Goal: Task Accomplishment & Management: Manage account settings

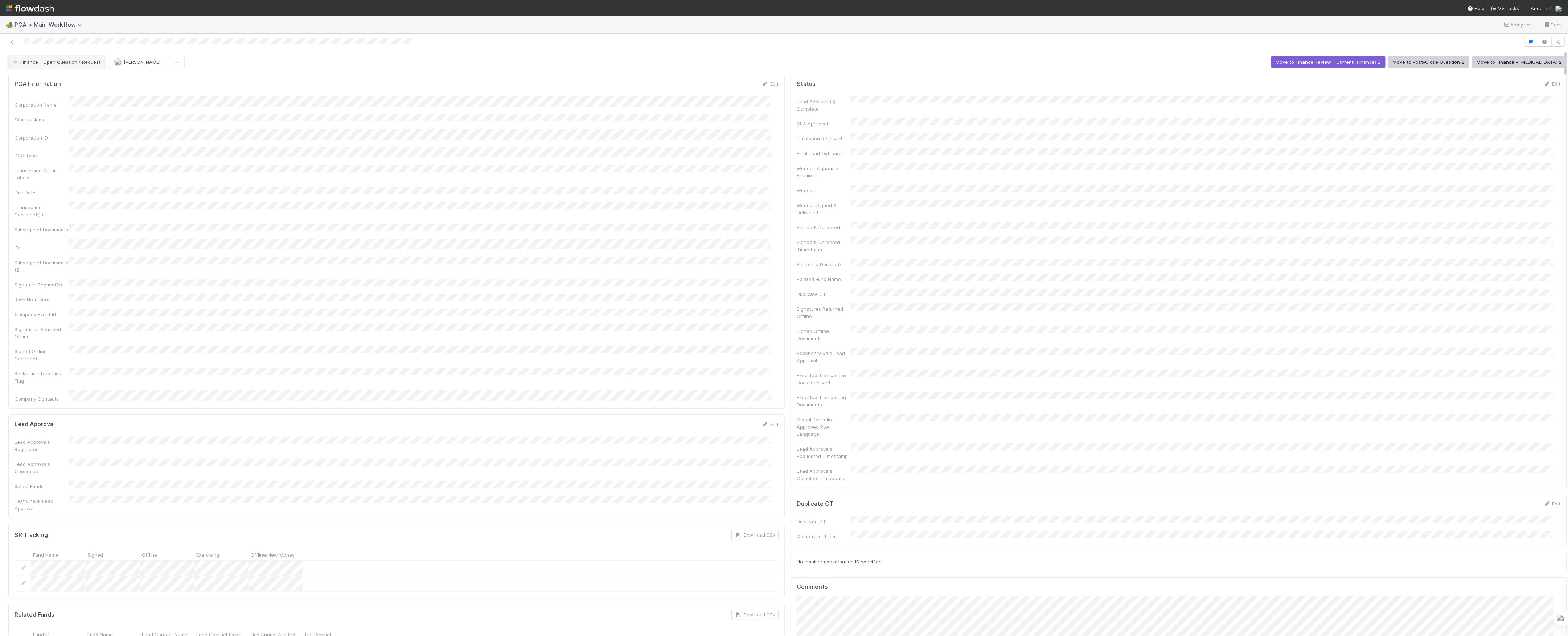
click at [73, 58] on button "Finance - Open Question / Request" at bounding box center [57, 62] width 97 height 12
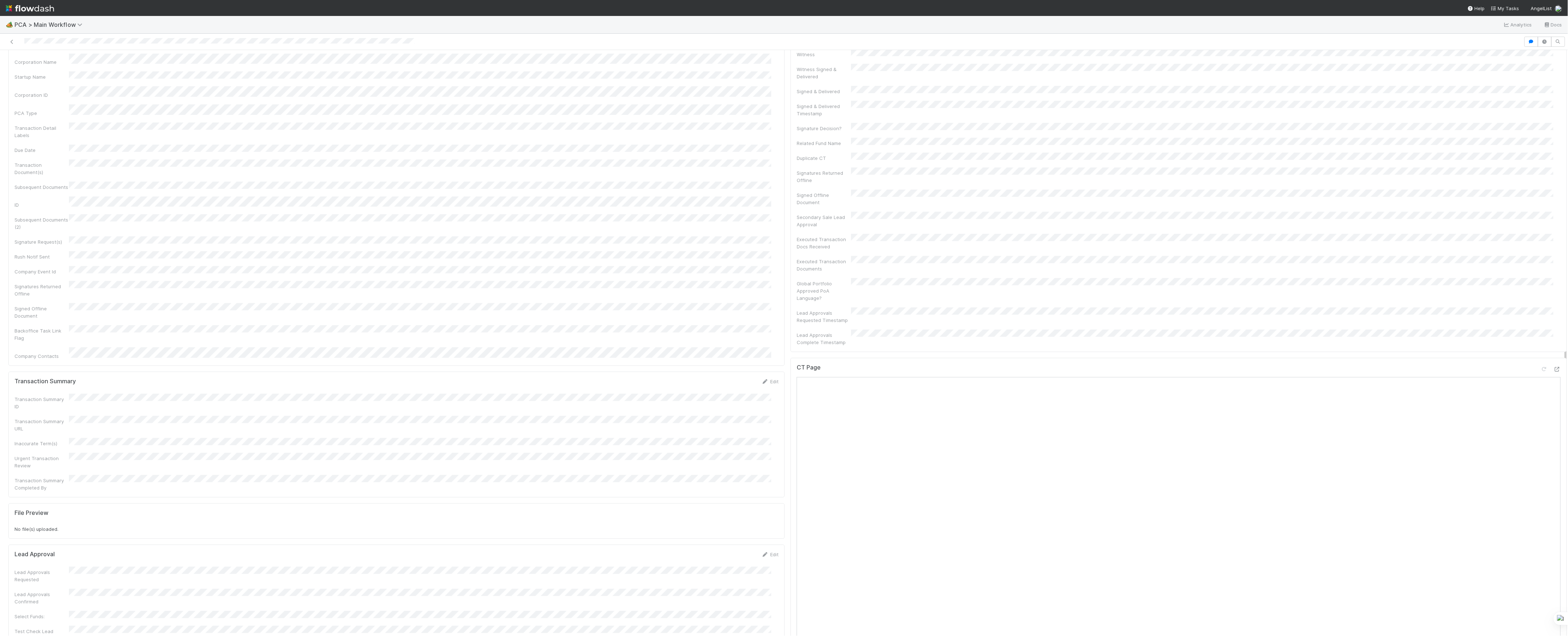
scroll to position [580, 0]
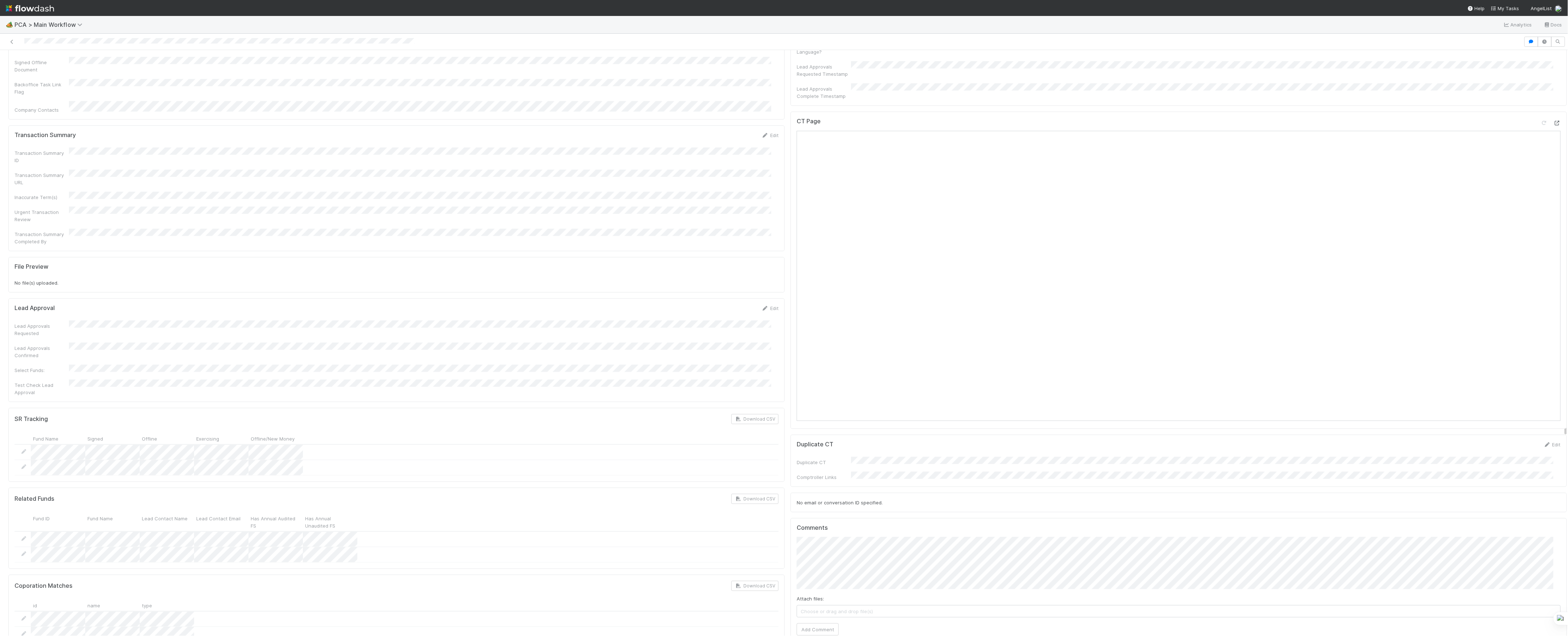
click at [1553, 121] on icon at bounding box center [1557, 123] width 7 height 5
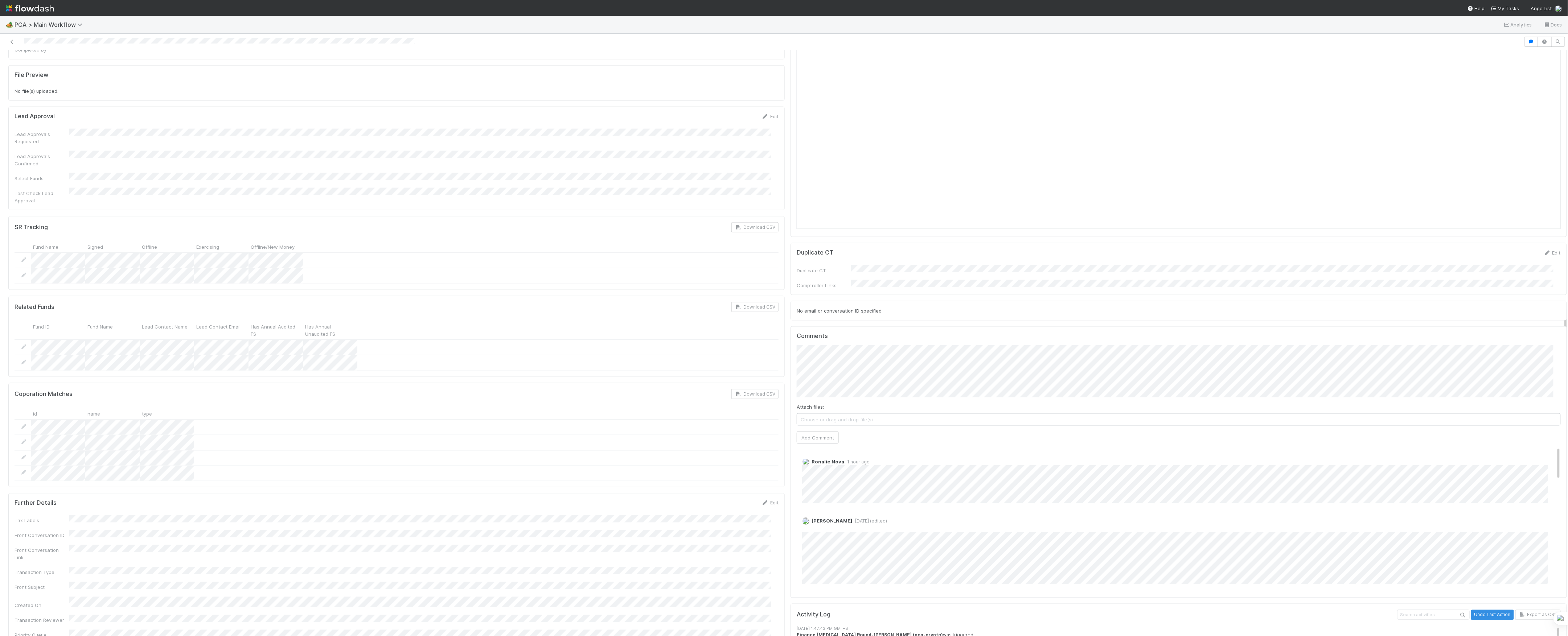
scroll to position [774, 0]
click at [815, 376] on div "Attach files: Choose or drag and drop file(s) Add Comment" at bounding box center [1178, 393] width 764 height 99
click at [821, 430] on button "Add Comment" at bounding box center [818, 436] width 42 height 12
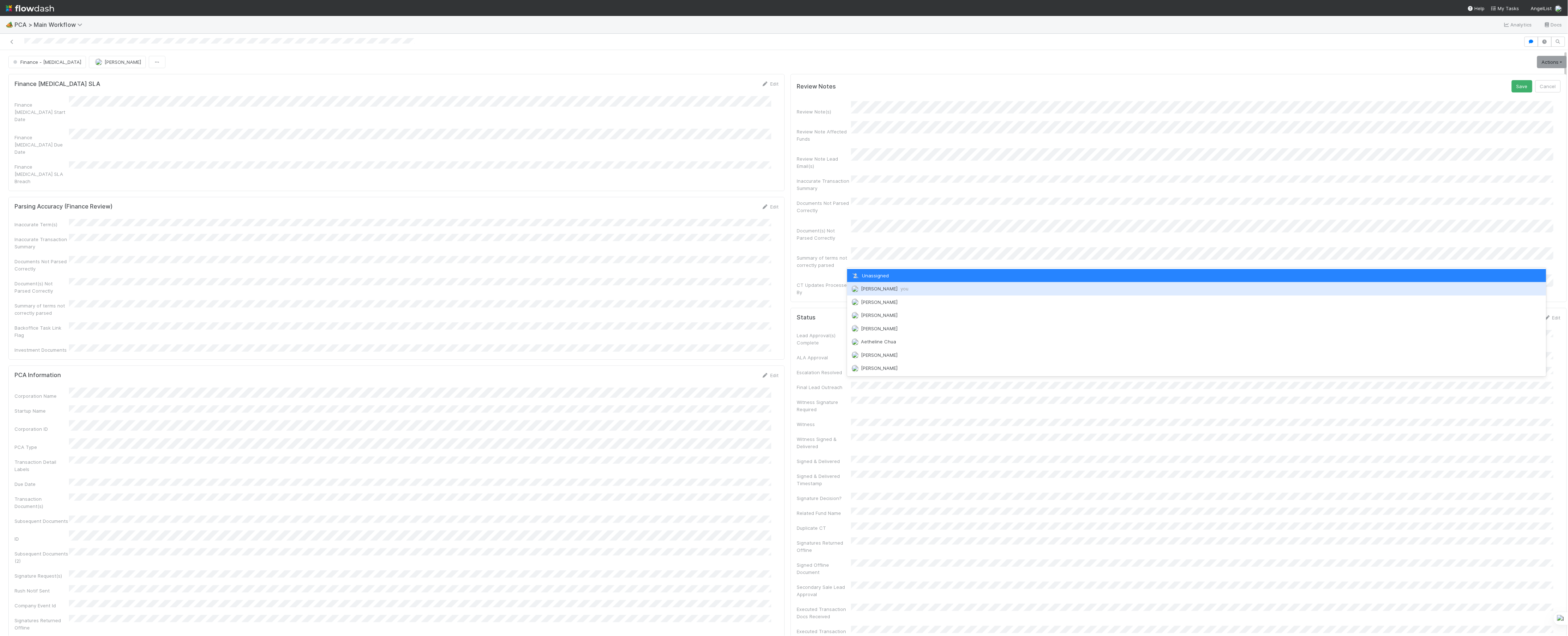
click at [868, 295] on div "Marvey Fuentes you" at bounding box center [1196, 288] width 699 height 13
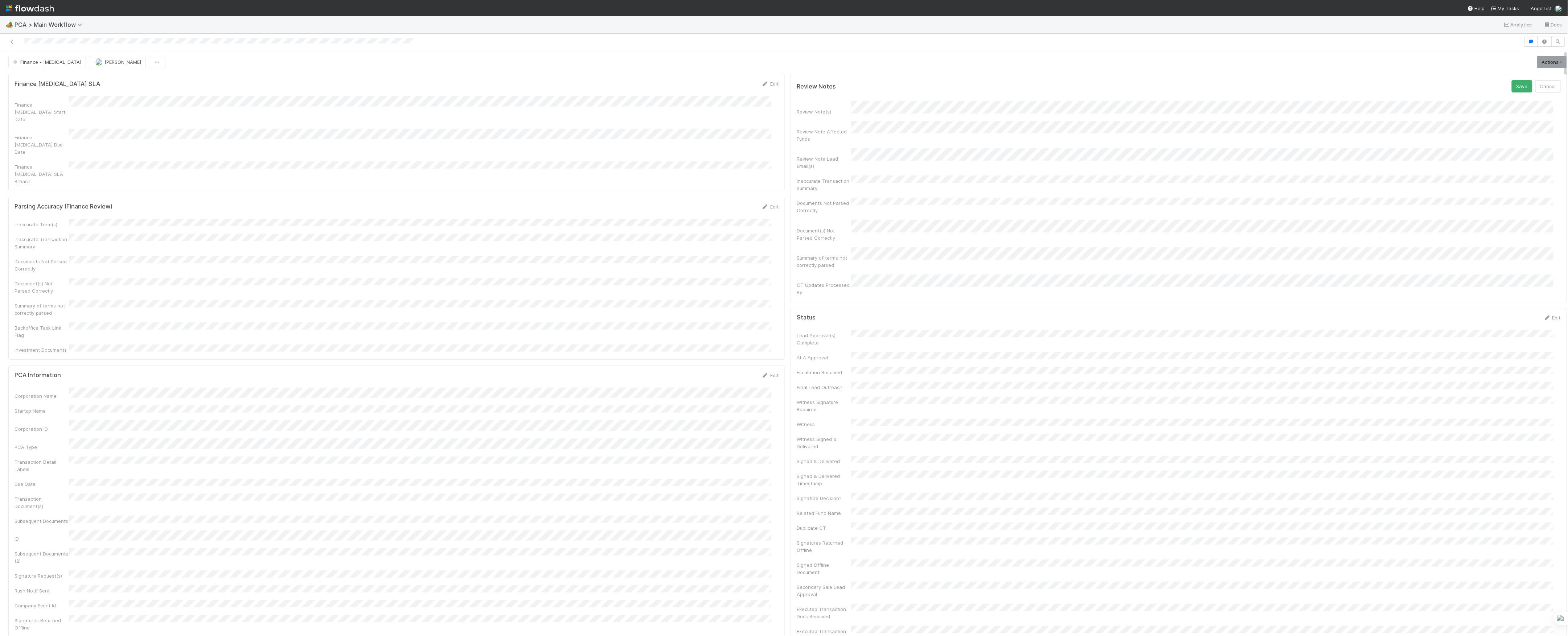
click at [869, 314] on div "Status Edit" at bounding box center [1178, 318] width 764 height 7
click at [1512, 87] on button "Save" at bounding box center [1523, 86] width 21 height 12
click at [1537, 66] on link "Actions" at bounding box center [1552, 62] width 30 height 12
click at [1480, 96] on button "Move to Finance Review" at bounding box center [1510, 97] width 117 height 11
click at [100, 59] on button "[PERSON_NAME]" at bounding box center [117, 62] width 57 height 12
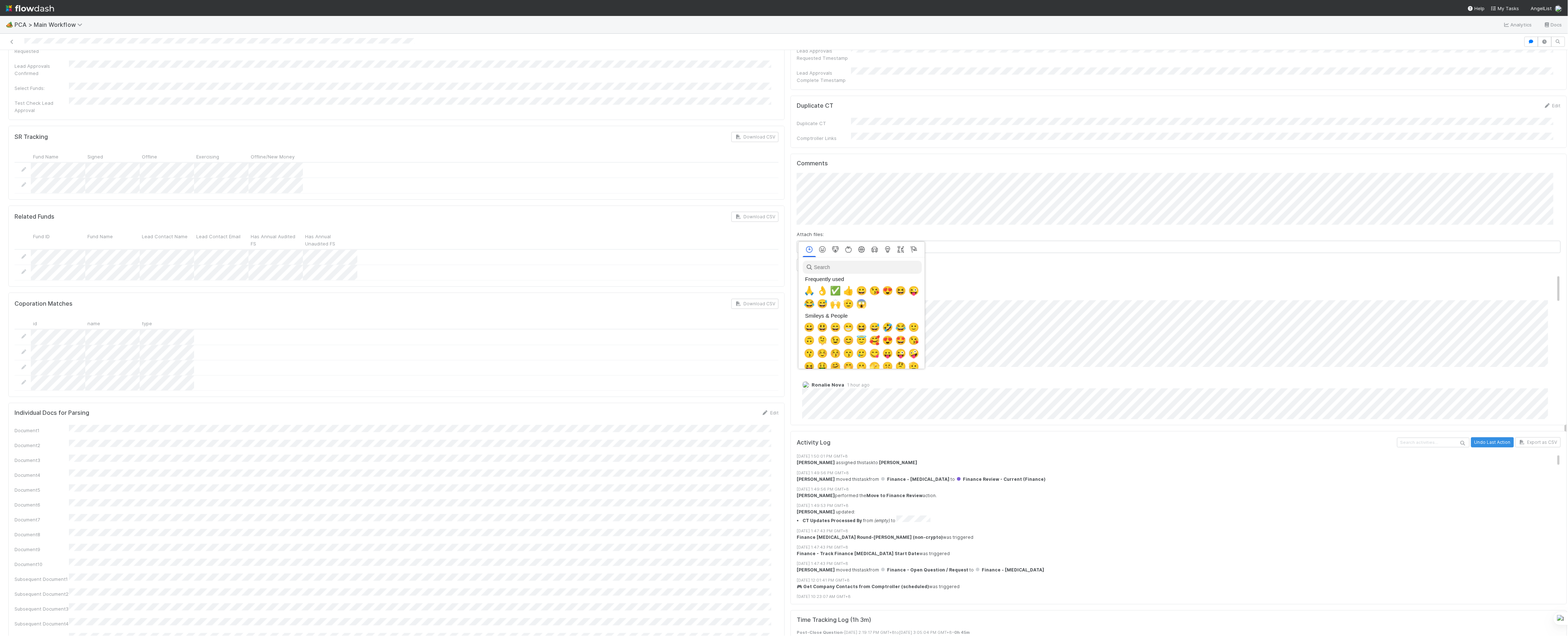
scroll to position [0, 4]
click at [809, 292] on span "🙏" at bounding box center [807, 291] width 11 height 11
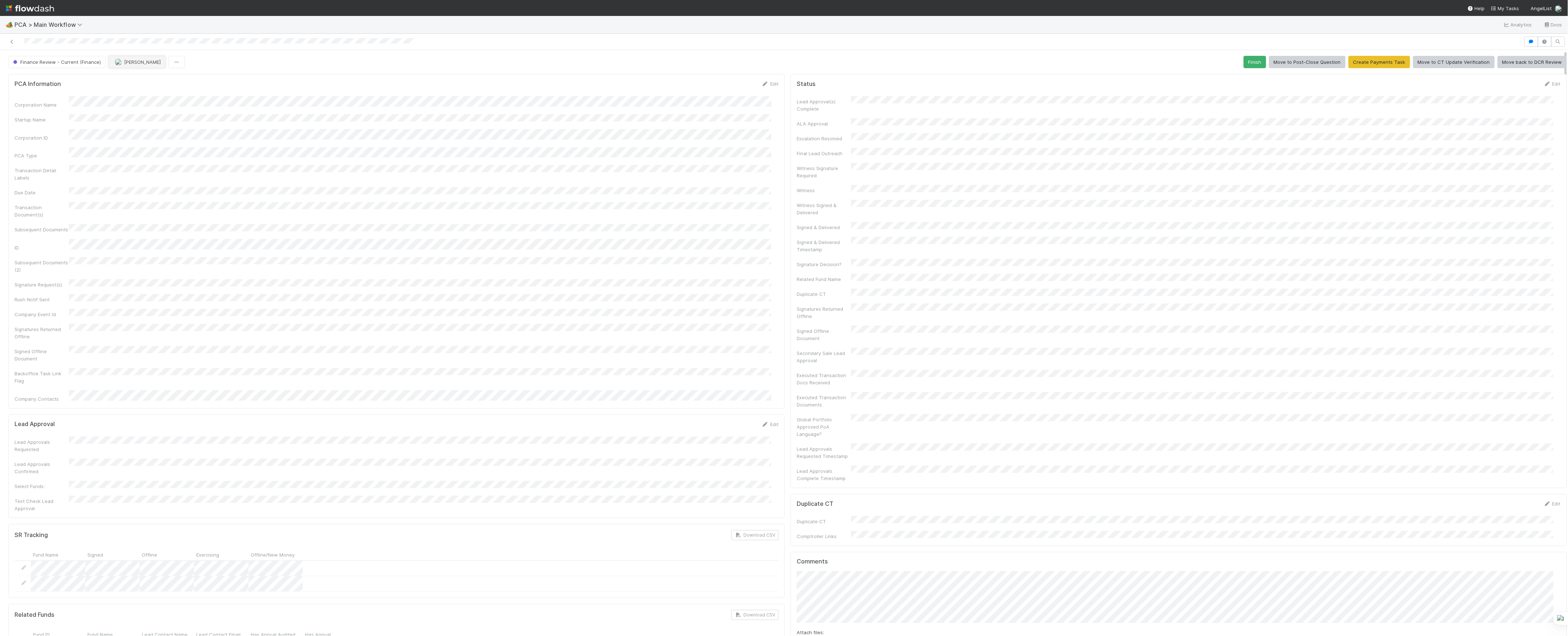
click at [156, 67] on button "[PERSON_NAME]" at bounding box center [137, 62] width 57 height 12
click at [263, 52] on div at bounding box center [784, 318] width 1568 height 636
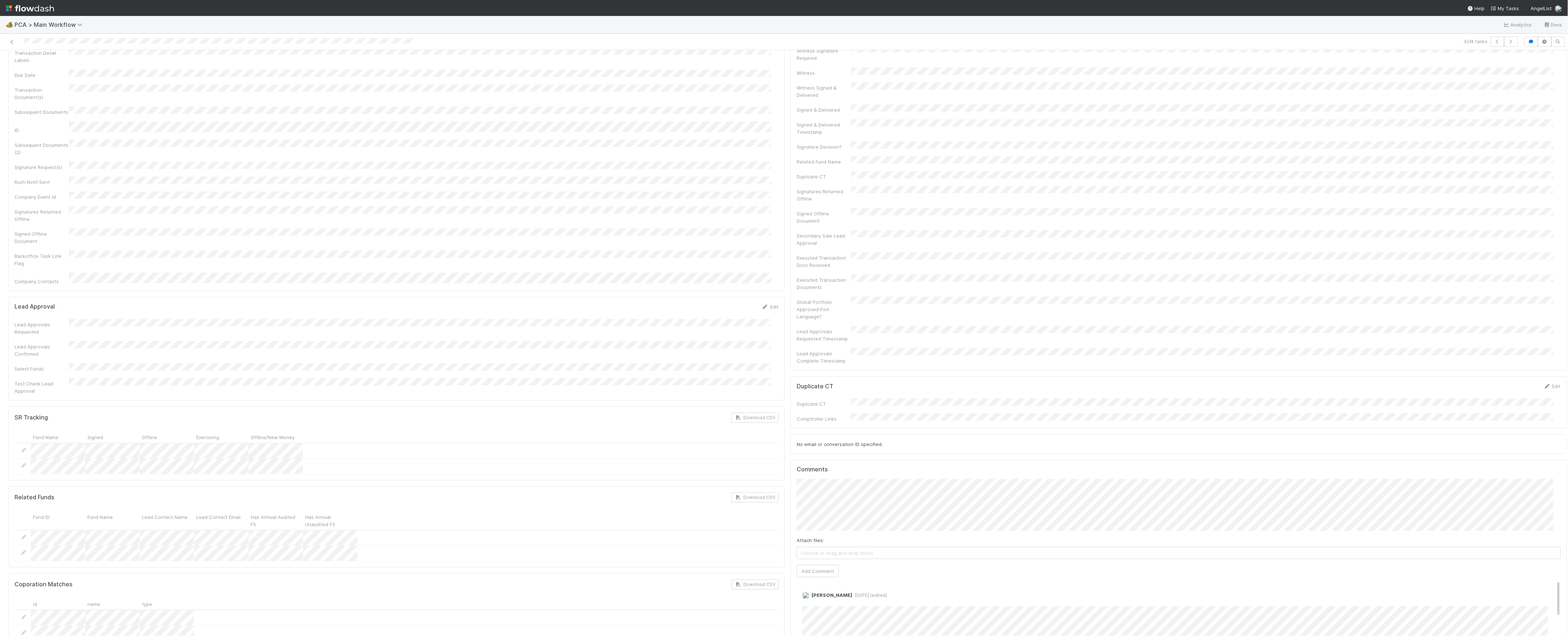
scroll to position [339, 0]
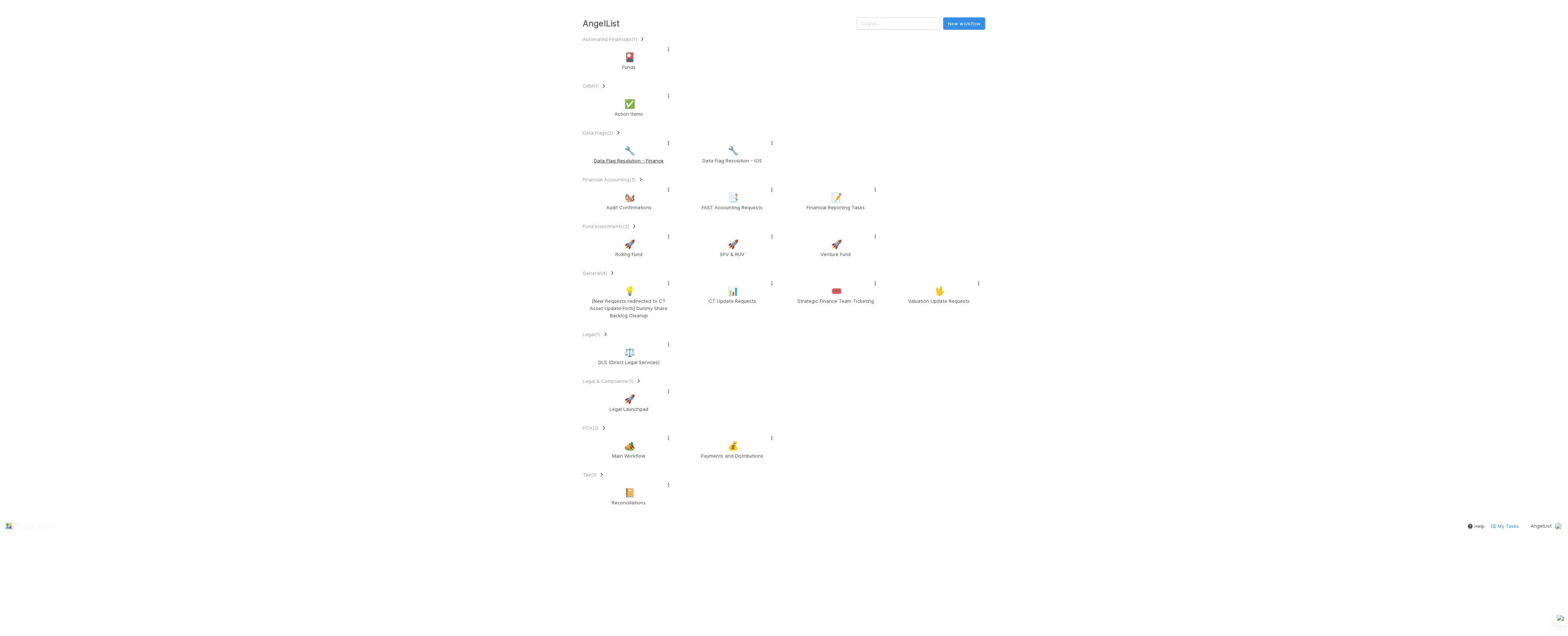
click at [634, 167] on div "🔧 Data Flag Resolution - Finance" at bounding box center [629, 152] width 92 height 31
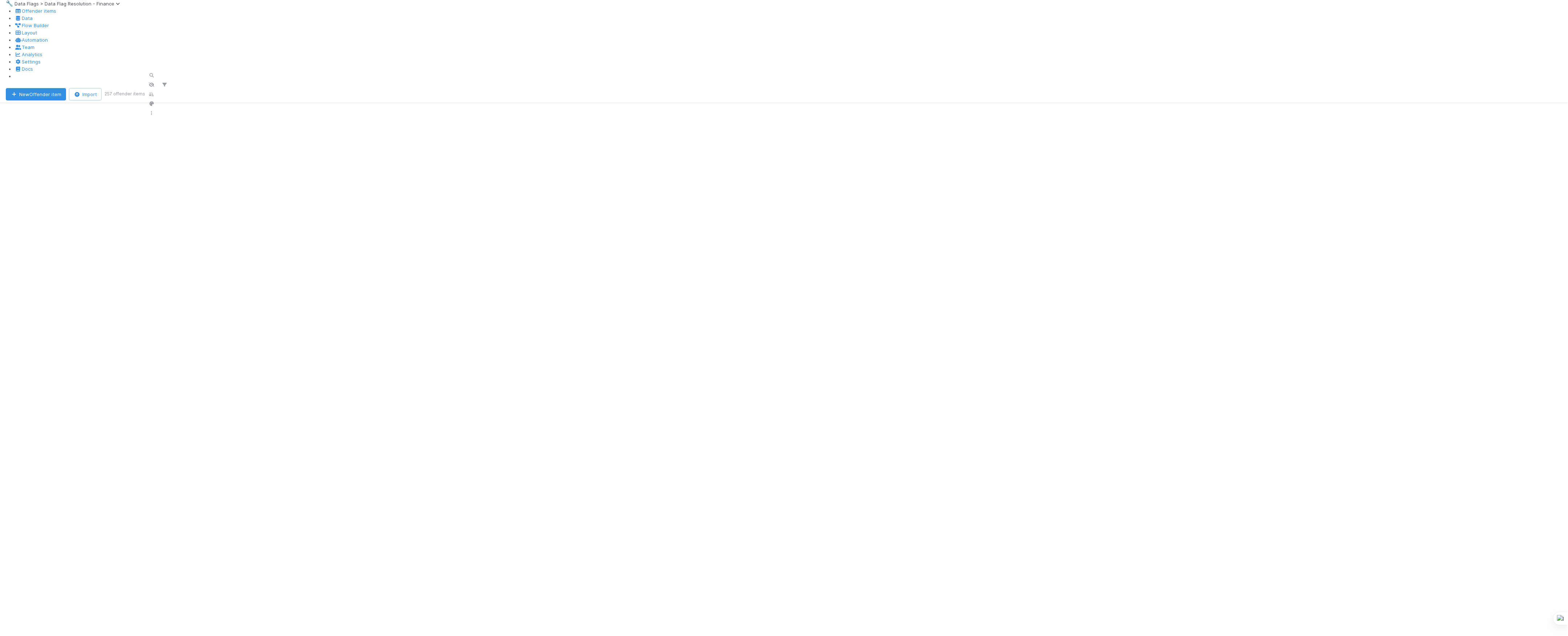
scroll to position [553, 1441]
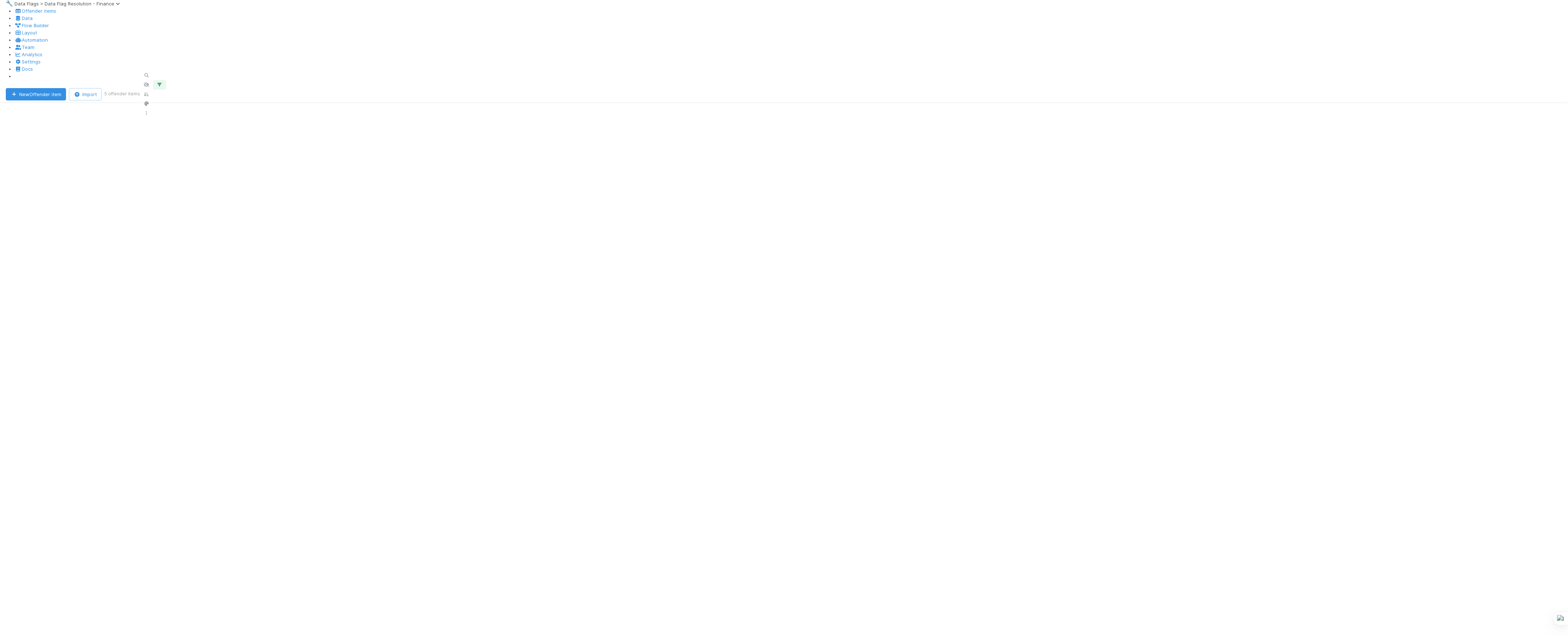
scroll to position [553, 1441]
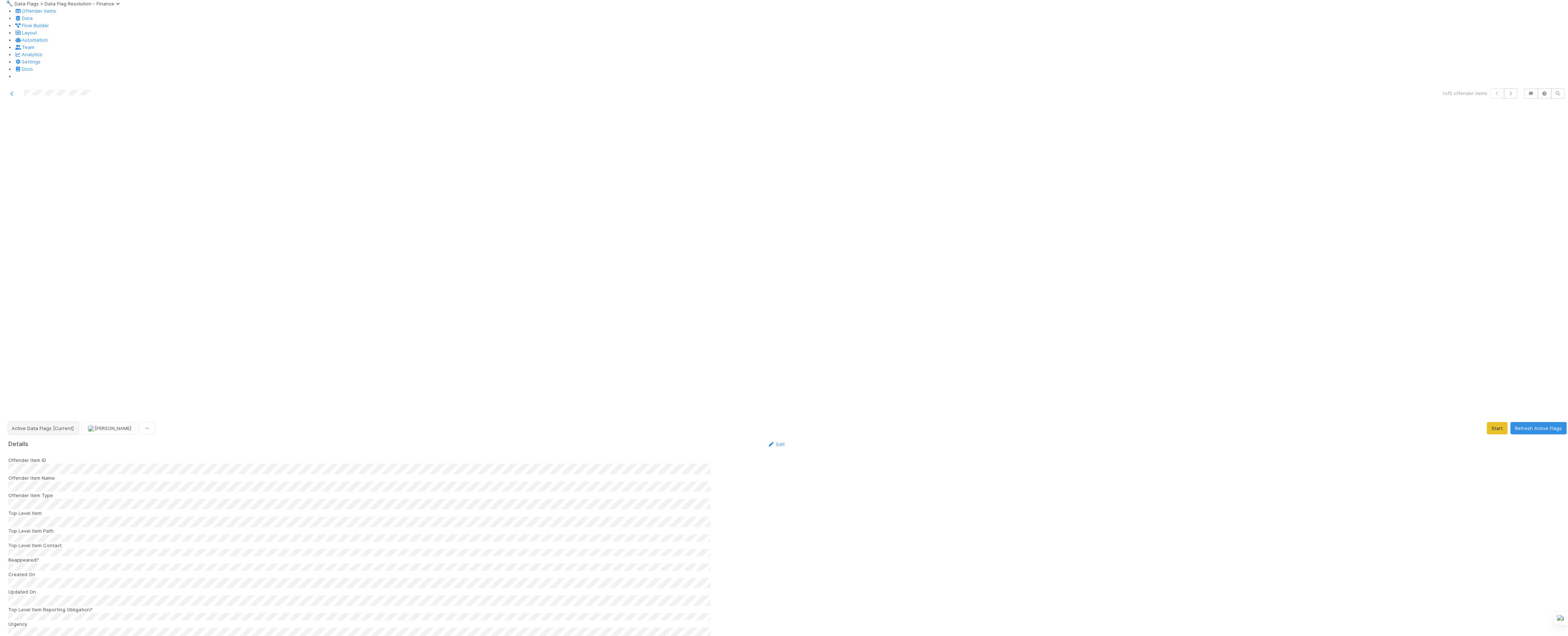
click at [71, 425] on span "Active Data Flags [Current]" at bounding box center [42, 428] width 62 height 6
click at [61, 135] on div "Pending Partner Team Resolution" at bounding box center [57, 131] width 102 height 13
click at [11, 92] on icon at bounding box center [11, 94] width 7 height 5
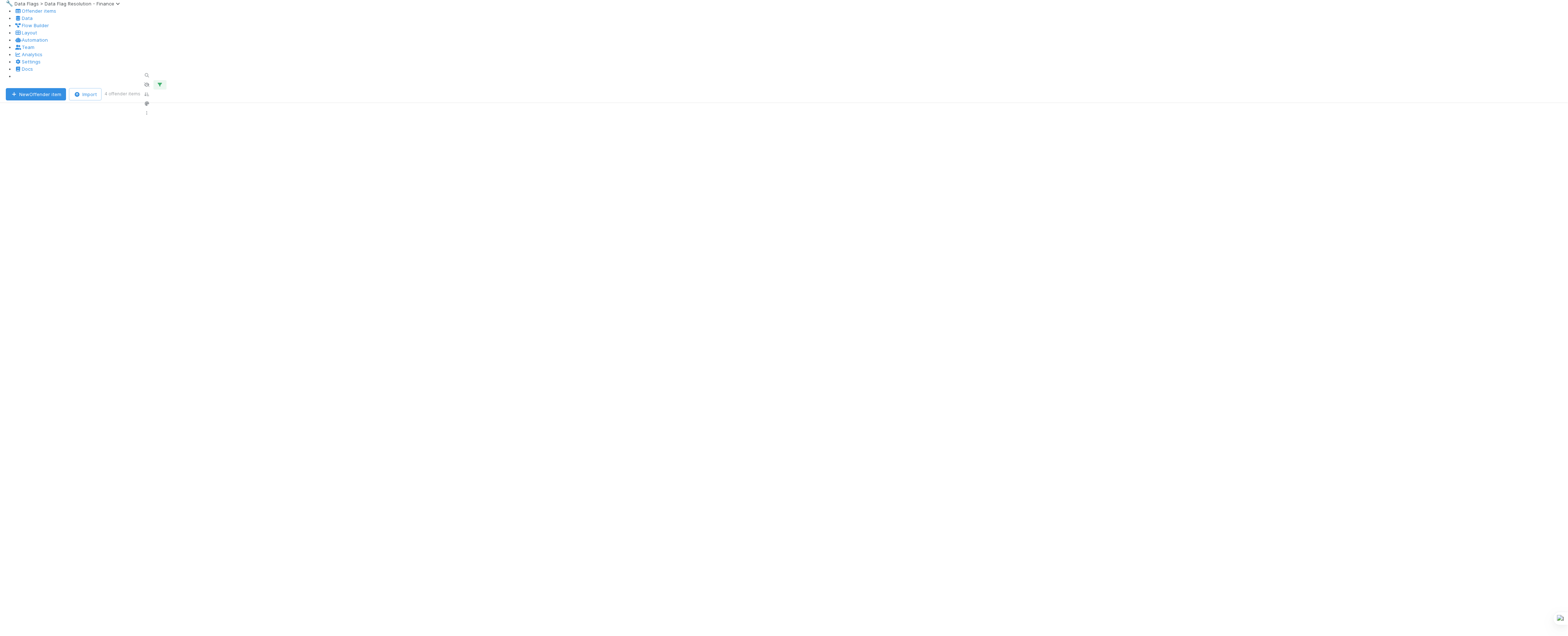
scroll to position [553, 1441]
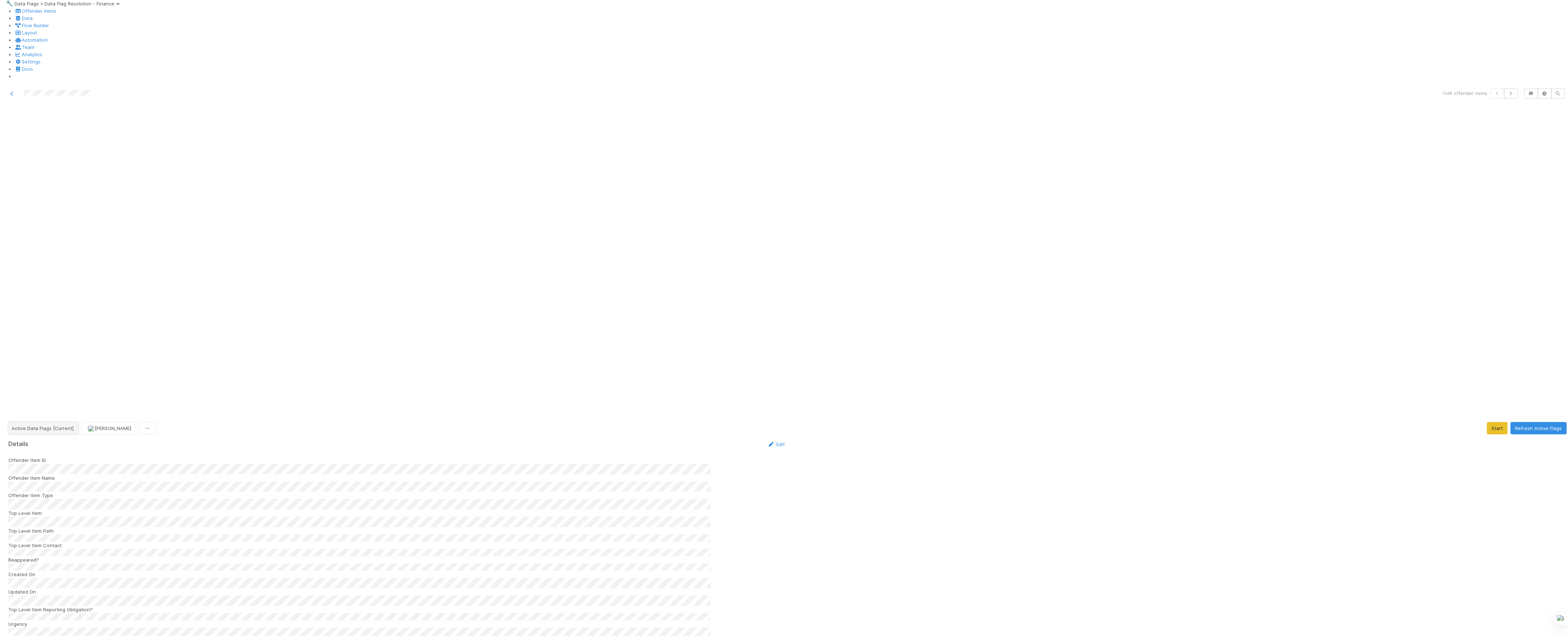
click at [63, 425] on span "Active Data Flags [Current]" at bounding box center [42, 428] width 62 height 6
click at [62, 139] on div "Flag or Offender Deleted from Comptroller" at bounding box center [57, 148] width 102 height 20
click at [62, 422] on button "Flag or Offender Deleted from Comptroller" at bounding box center [61, 428] width 105 height 12
click at [58, 137] on div "Pending Partner Team Resolution" at bounding box center [57, 131] width 102 height 13
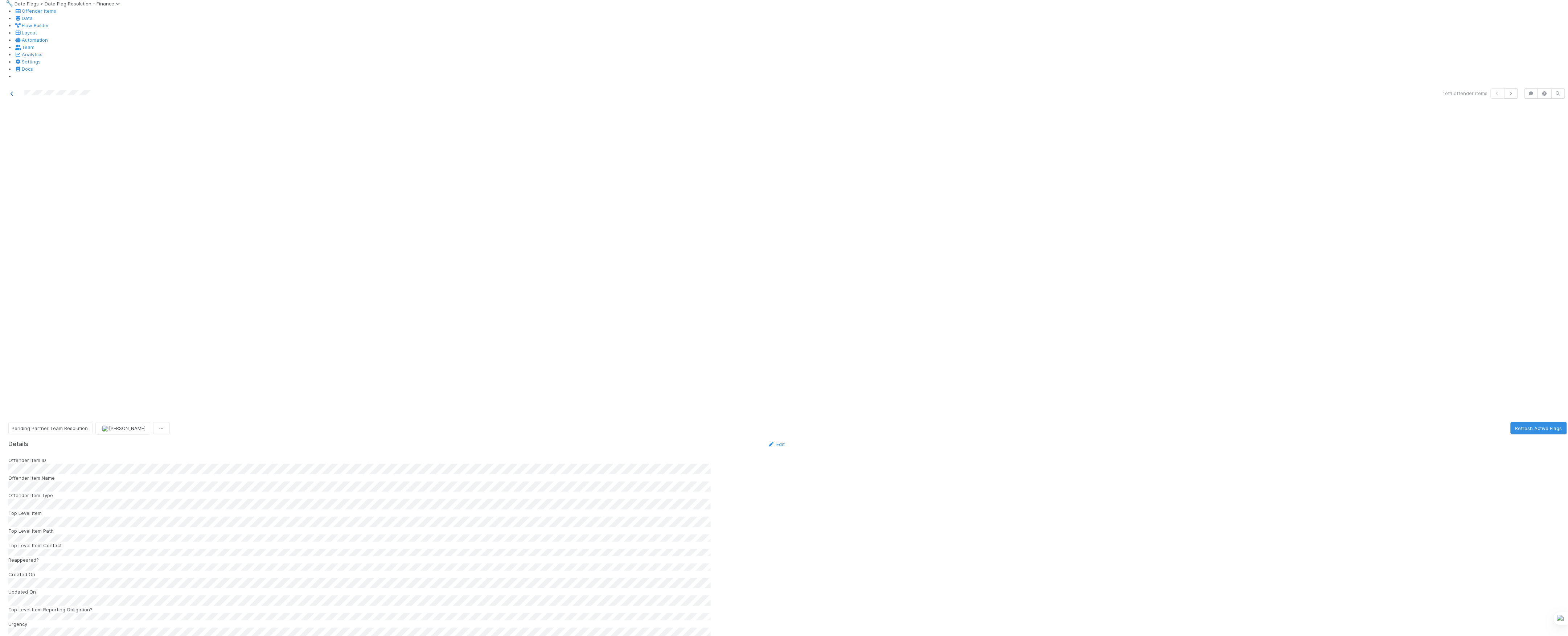
click at [13, 90] on link at bounding box center [11, 93] width 7 height 7
click at [55, 425] on span "Active Data Flags [Current]" at bounding box center [42, 428] width 62 height 6
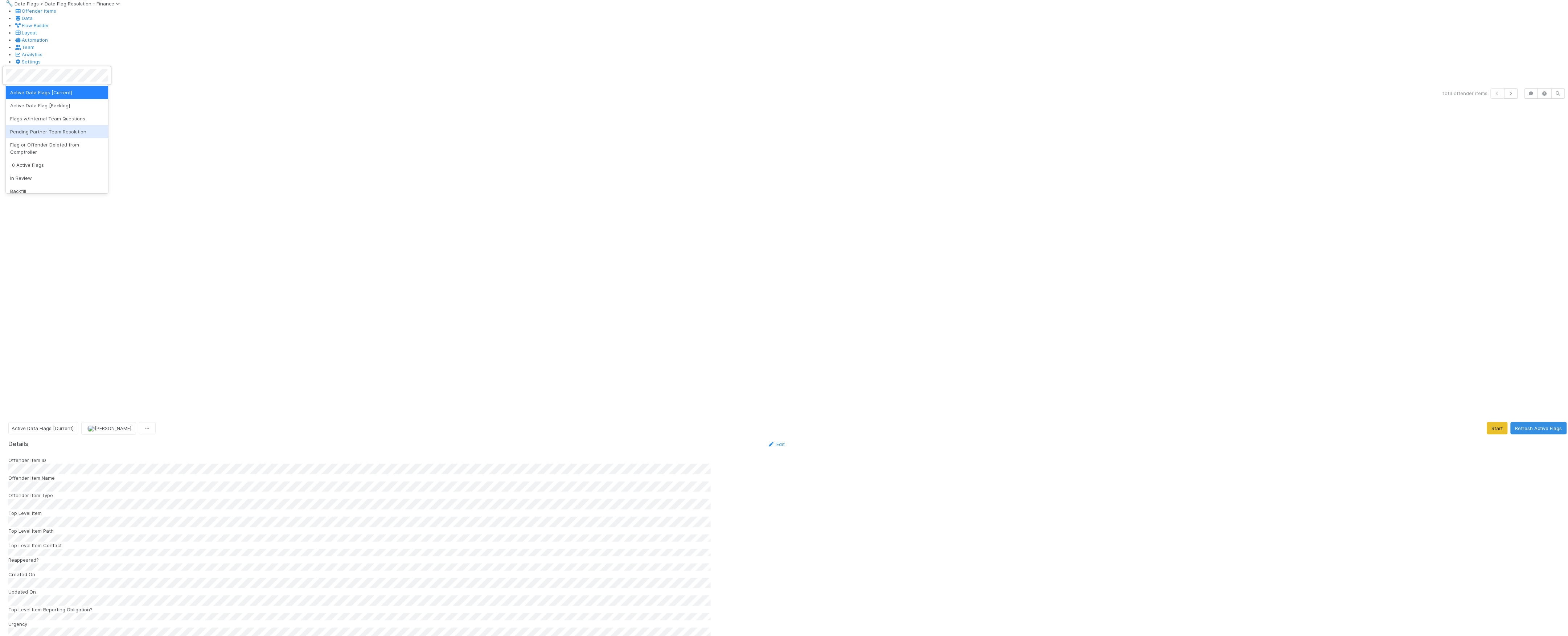
click at [35, 132] on span "Pending Partner Team Resolution" at bounding box center [49, 131] width 76 height 6
click at [9, 92] on icon at bounding box center [11, 94] width 7 height 5
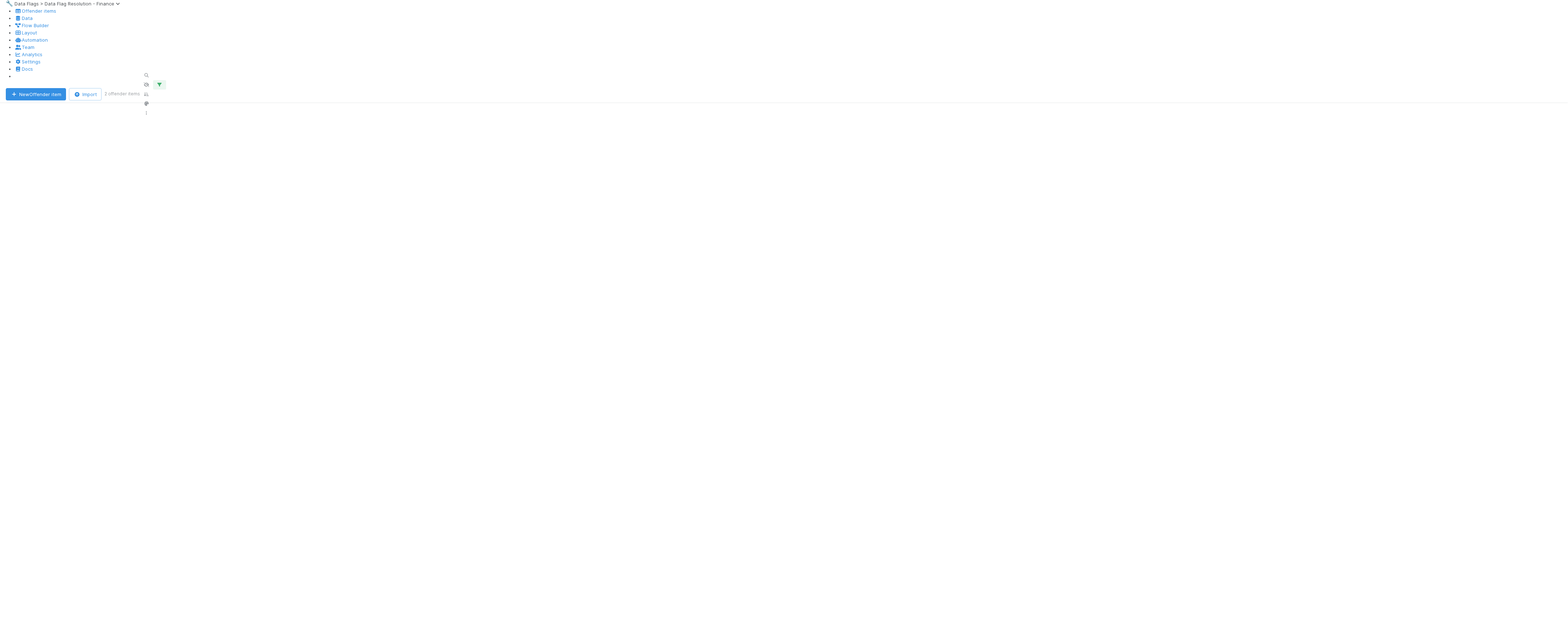
scroll to position [7, 7]
click at [13, 92] on icon at bounding box center [11, 94] width 7 height 5
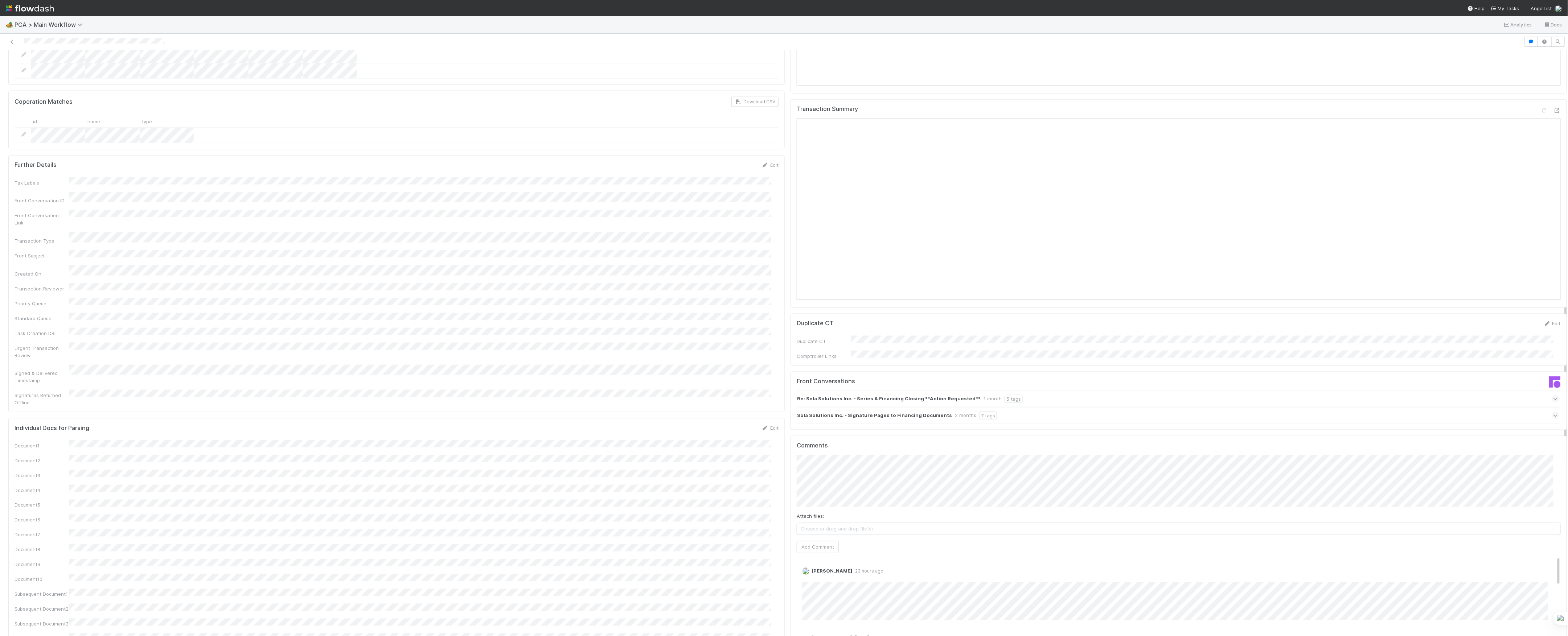
scroll to position [725, 0]
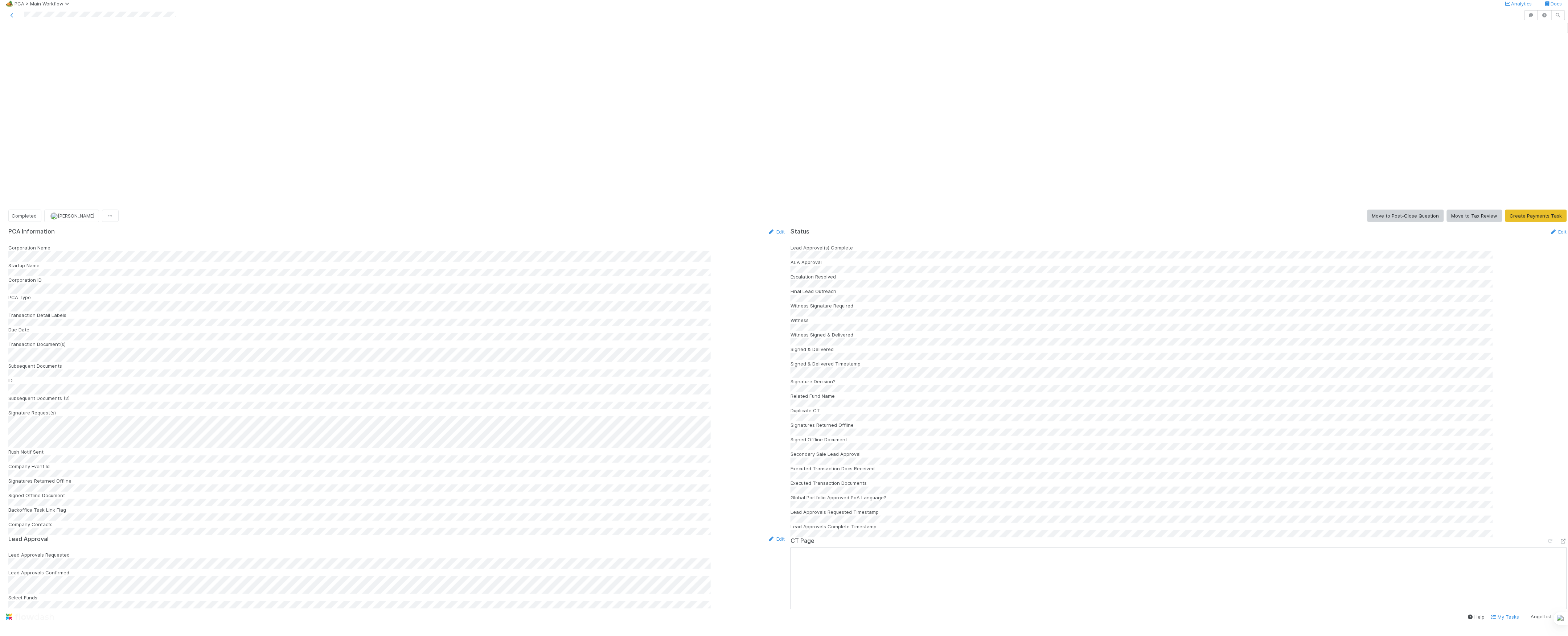
scroll to position [435, 0]
